Goal: Navigation & Orientation: Find specific page/section

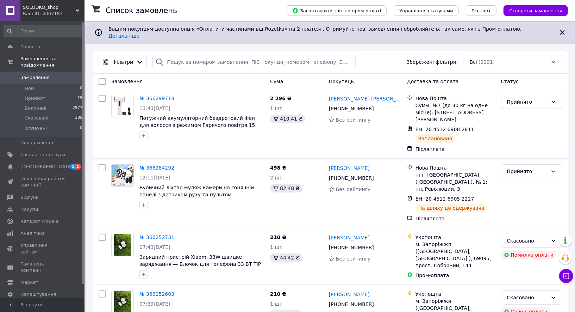
click at [60, 8] on span "SOLODKO_shop" at bounding box center [49, 7] width 53 height 6
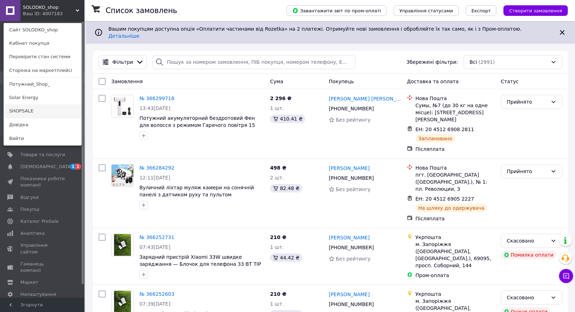
click at [46, 109] on link "SHOPSALE" at bounding box center [42, 110] width 77 height 13
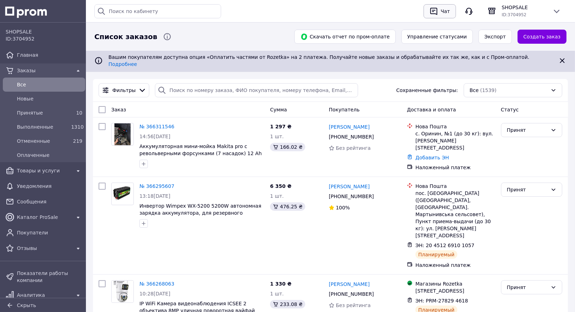
click at [441, 6] on div "Чат" at bounding box center [445, 11] width 12 height 11
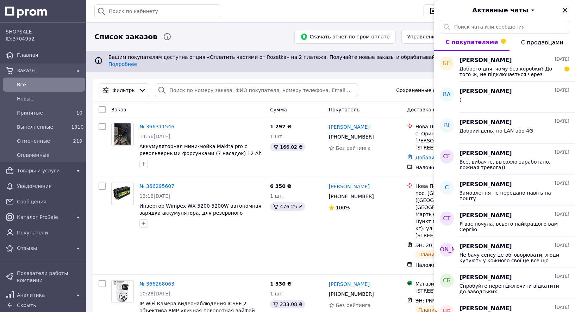
click at [567, 7] on icon "Закрыть" at bounding box center [565, 10] width 8 height 8
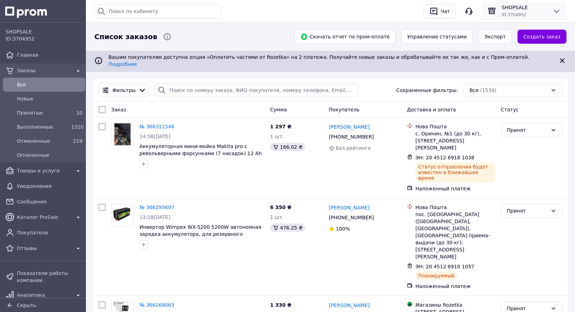
click at [560, 15] on icon at bounding box center [556, 11] width 8 height 8
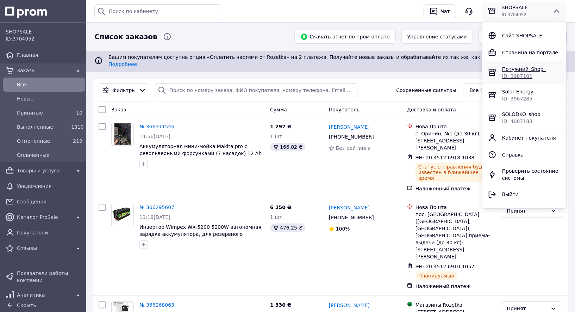
click at [513, 71] on span "Потужний_Shop_" at bounding box center [524, 69] width 44 height 6
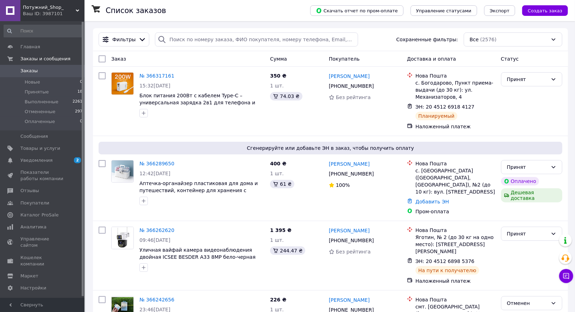
click at [51, 14] on div "Ваш ID: 3987101" at bounding box center [54, 14] width 62 height 6
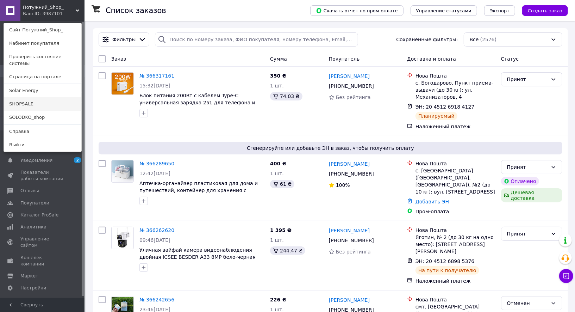
click at [57, 100] on link "SHOPSALE" at bounding box center [42, 103] width 77 height 13
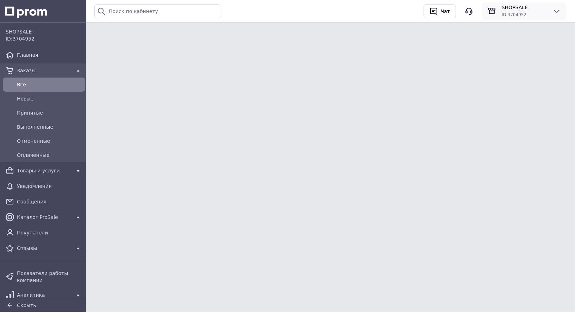
click at [523, 9] on span "SHOPSALE" at bounding box center [524, 7] width 45 height 7
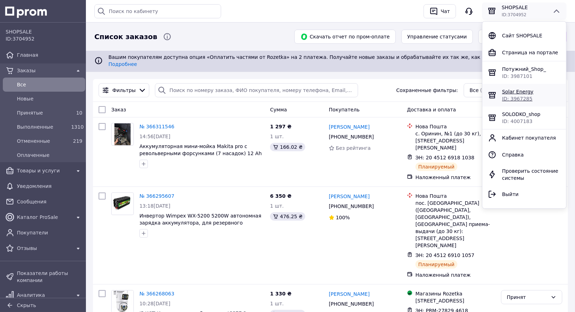
click at [510, 93] on span "Solar Energy" at bounding box center [517, 92] width 31 height 6
